Goal: Find contact information: Find contact information

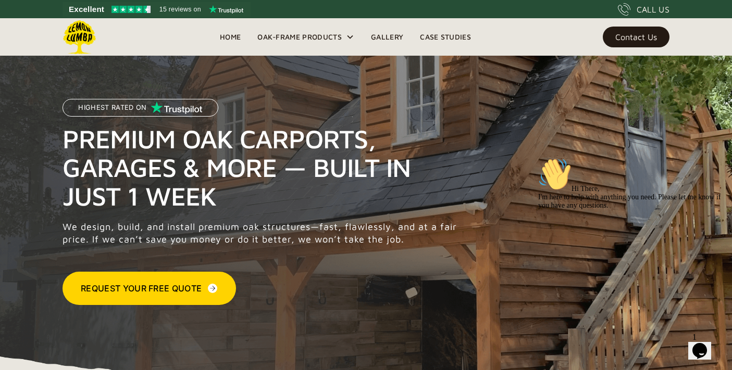
click at [639, 33] on div "Contact Us" at bounding box center [636, 36] width 42 height 7
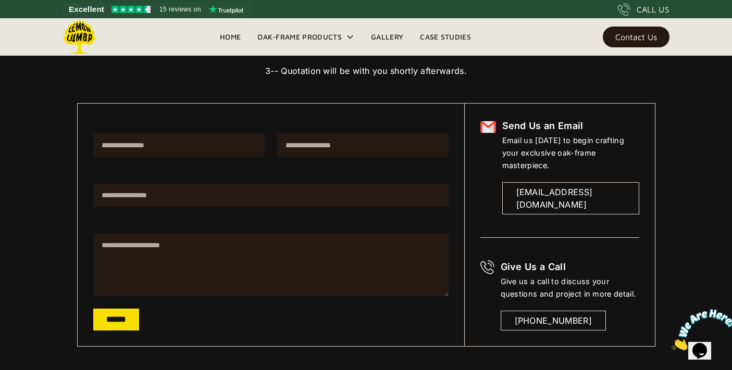
scroll to position [158, 0]
drag, startPoint x: 618, startPoint y: 165, endPoint x: 618, endPoint y: 183, distance: 18.8
click at [618, 184] on div "Send Us an Email Email us today to begin crafting your exclusive oak-frame mast…" at bounding box center [570, 166] width 137 height 95
copy div "[EMAIL_ADDRESS][DOMAIN_NAME]"
drag, startPoint x: 544, startPoint y: 309, endPoint x: 596, endPoint y: 318, distance: 52.8
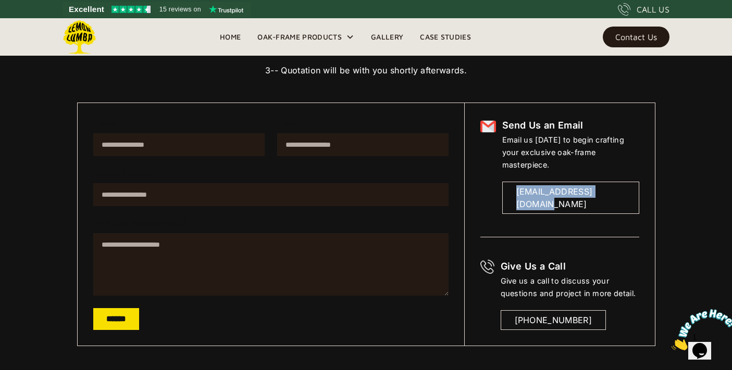
click at [596, 318] on div "Give Us a Call Give us a call to discuss your questions and project in more det…" at bounding box center [570, 295] width 139 height 70
copy div "[PHONE_NUMBER]"
